Goal: Information Seeking & Learning: Learn about a topic

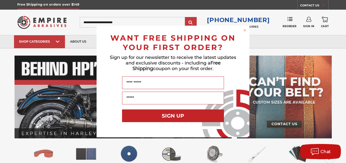
click at [244, 28] on circle "Close dialog" at bounding box center [244, 30] width 5 height 5
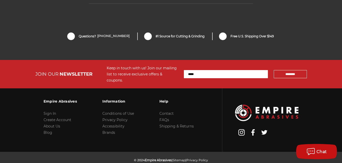
scroll to position [1146, 0]
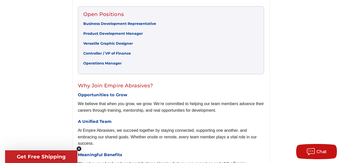
scroll to position [140, 0]
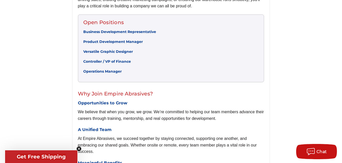
click at [98, 32] on link "Business Development Representative" at bounding box center [119, 32] width 73 height 5
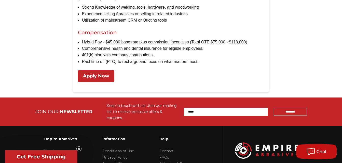
scroll to position [558, 0]
